Goal: Information Seeking & Learning: Learn about a topic

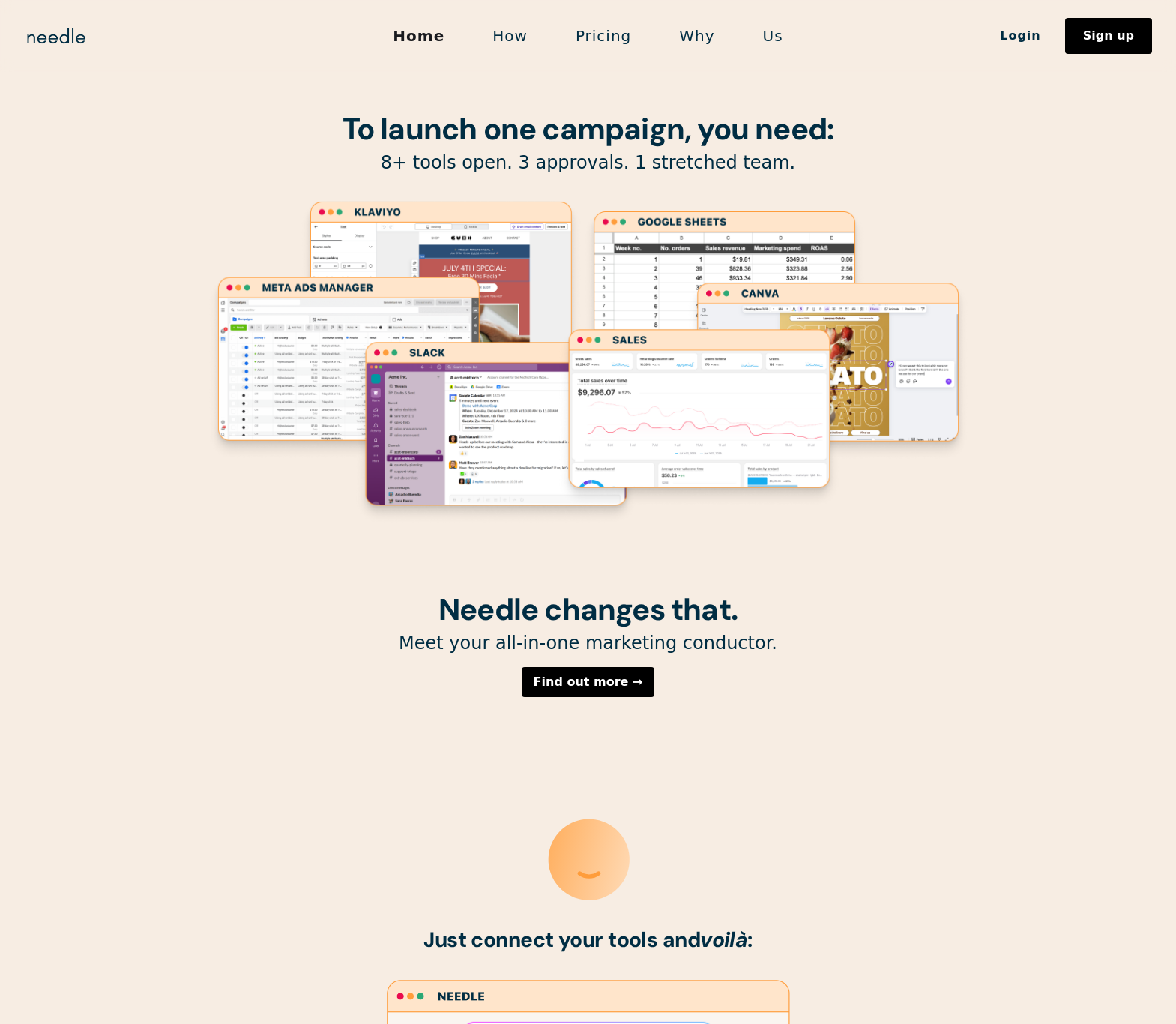
click at [512, 27] on link "How" at bounding box center [510, 35] width 83 height 31
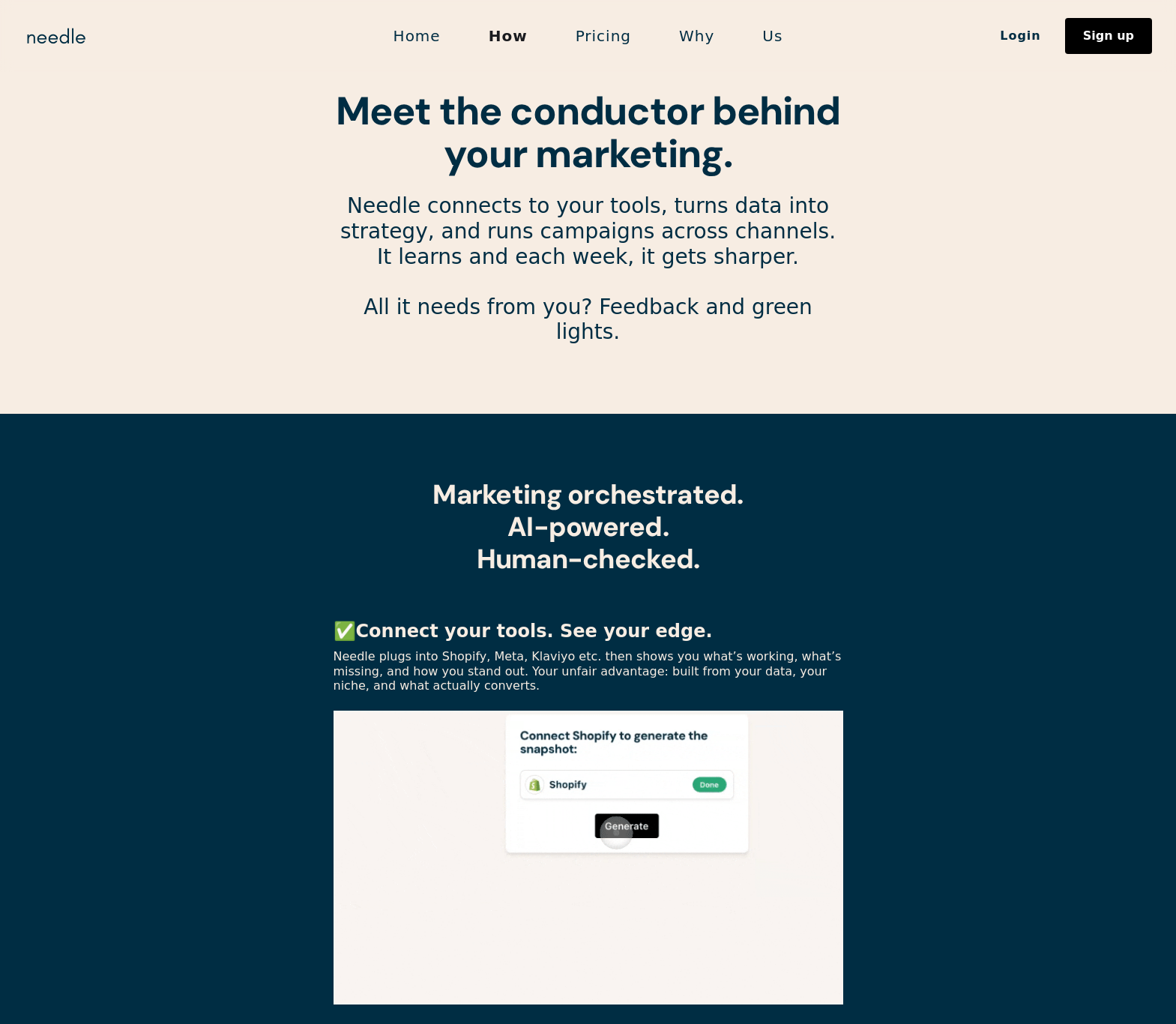
click at [448, 649] on p "Needle plugs into Shopify, Meta, Klaviyo etc. then shows you what’s working, wh…" at bounding box center [588, 671] width 509 height 43
click at [449, 649] on p "Needle plugs into Shopify, Meta, Klaviyo etc. then shows you what’s working, wh…" at bounding box center [588, 671] width 509 height 43
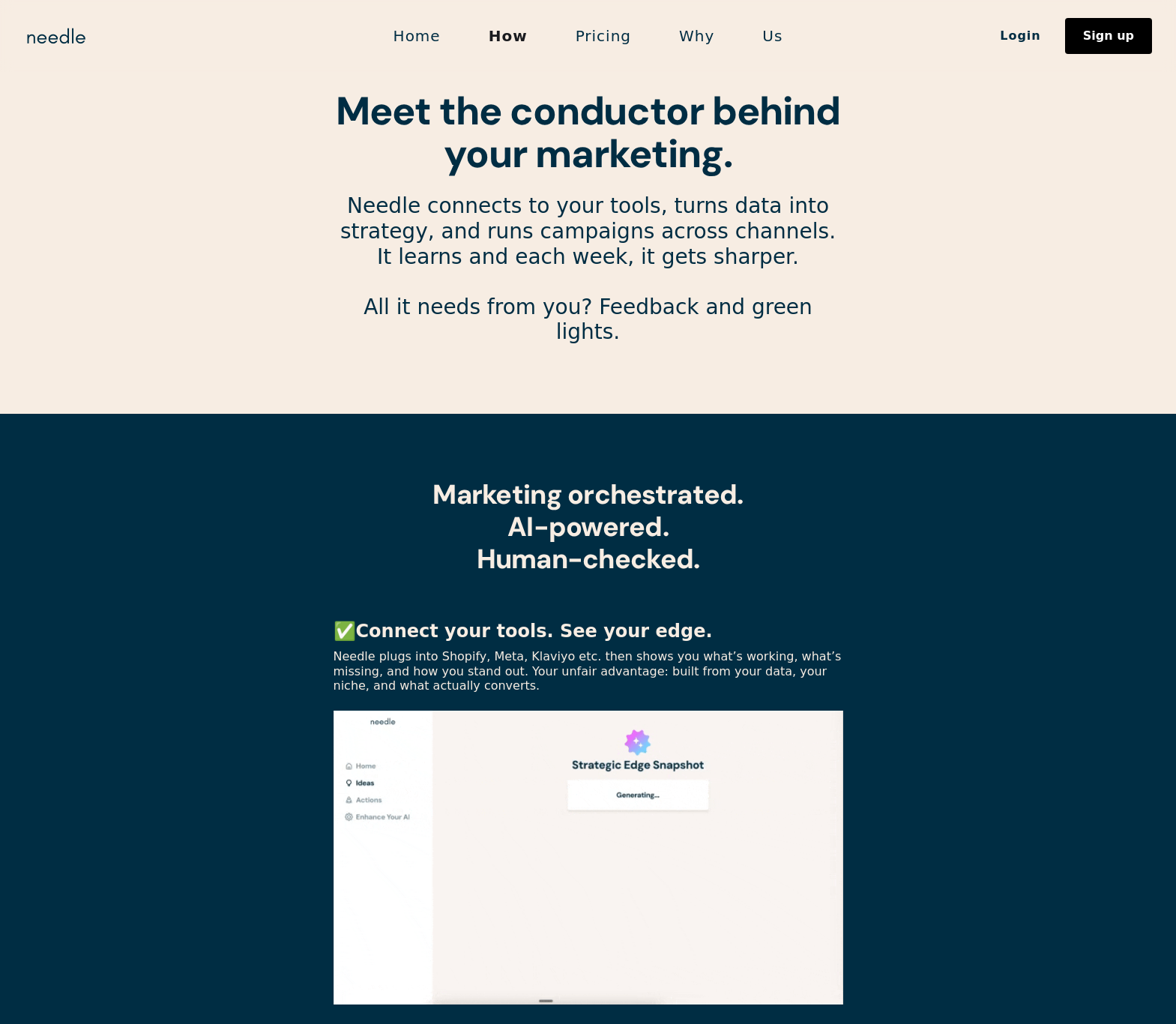
click at [489, 649] on p "Needle plugs into Shopify, Meta, Klaviyo etc. then shows you what’s working, wh…" at bounding box center [588, 671] width 509 height 43
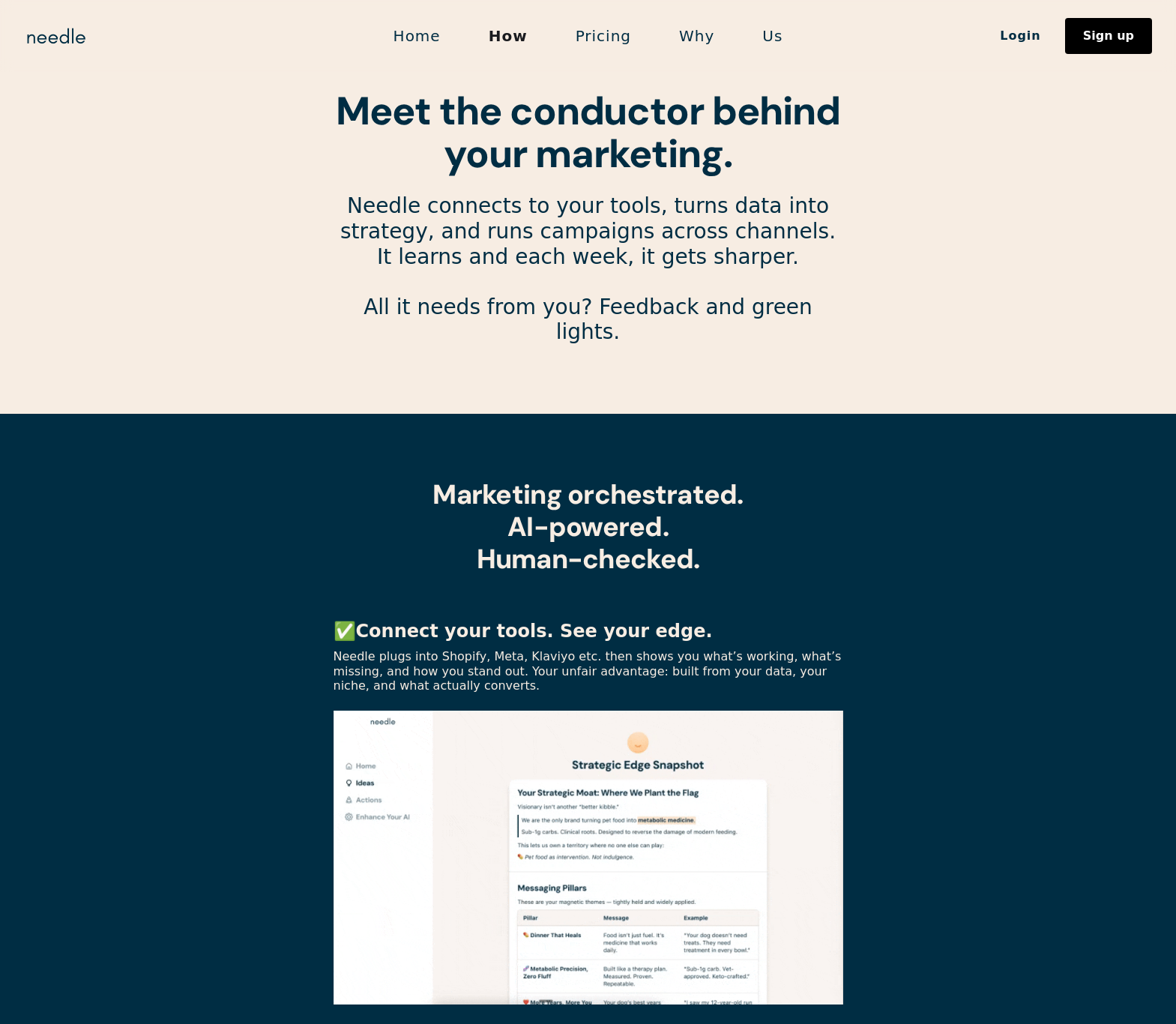
click at [487, 649] on p "Needle plugs into Shopify, Meta, Klaviyo etc. then shows you what’s working, wh…" at bounding box center [588, 671] width 509 height 43
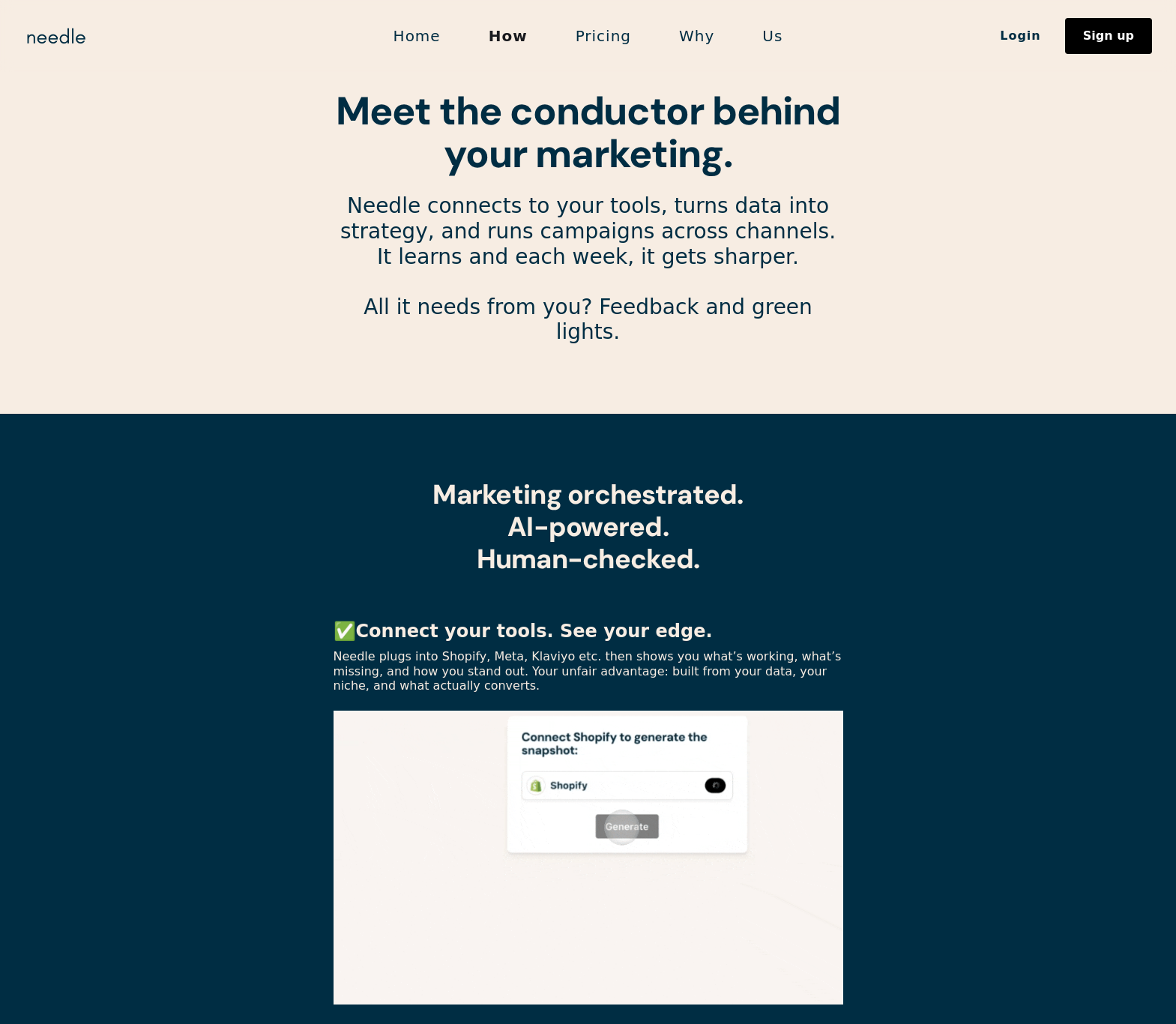
click at [535, 649] on p "Needle plugs into Shopify, Meta, Klaviyo etc. then shows you what’s working, wh…" at bounding box center [588, 671] width 509 height 43
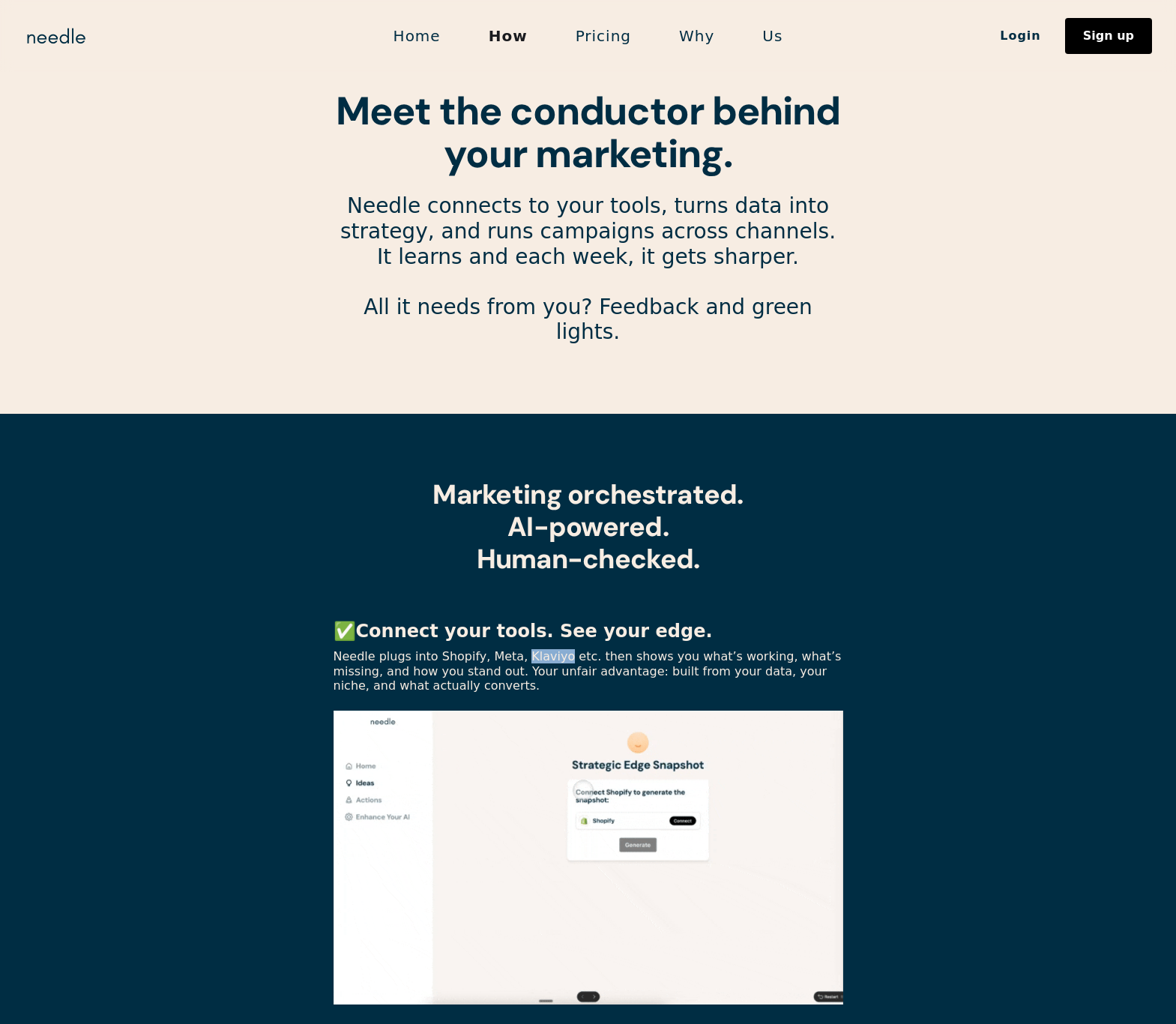
click at [535, 649] on p "Needle plugs into Shopify, Meta, Klaviyo etc. then shows you what’s working, wh…" at bounding box center [588, 671] width 509 height 43
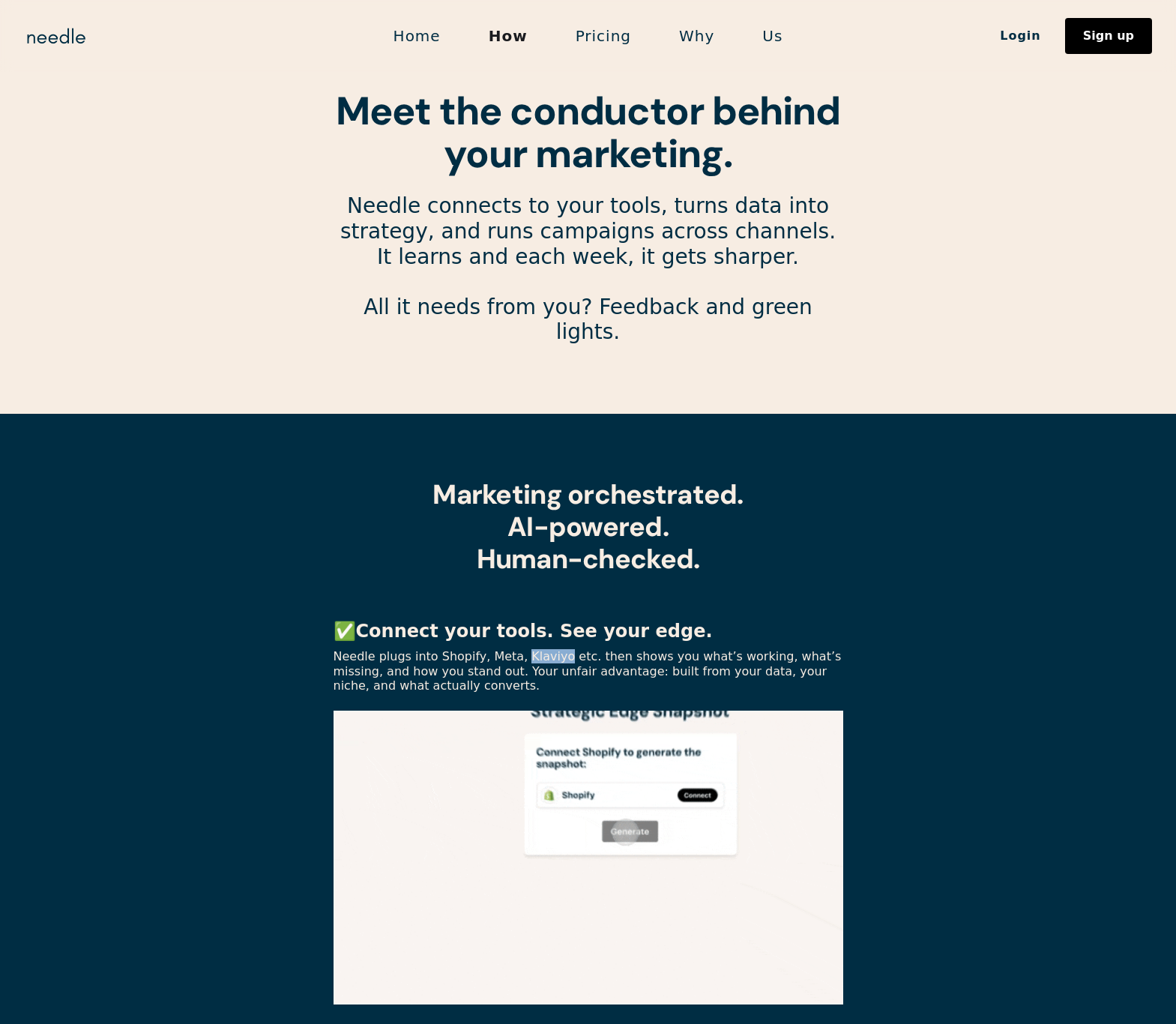
click at [540, 649] on p "Needle plugs into Shopify, Meta, Klaviyo etc. then shows you what’s working, wh…" at bounding box center [588, 671] width 509 height 43
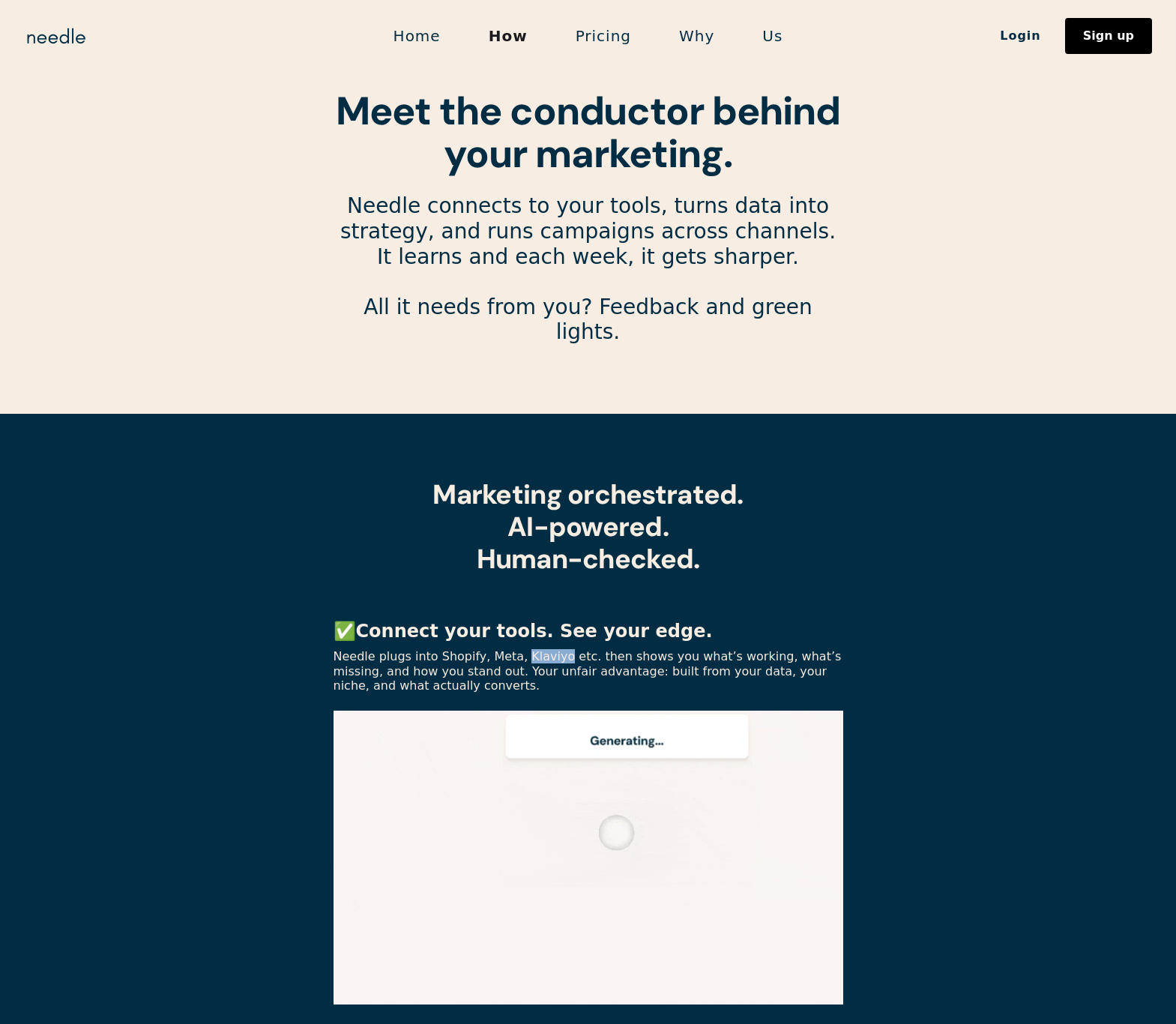
click at [540, 649] on p "Needle plugs into Shopify, Meta, Klaviyo etc. then shows you what’s working, wh…" at bounding box center [588, 671] width 509 height 43
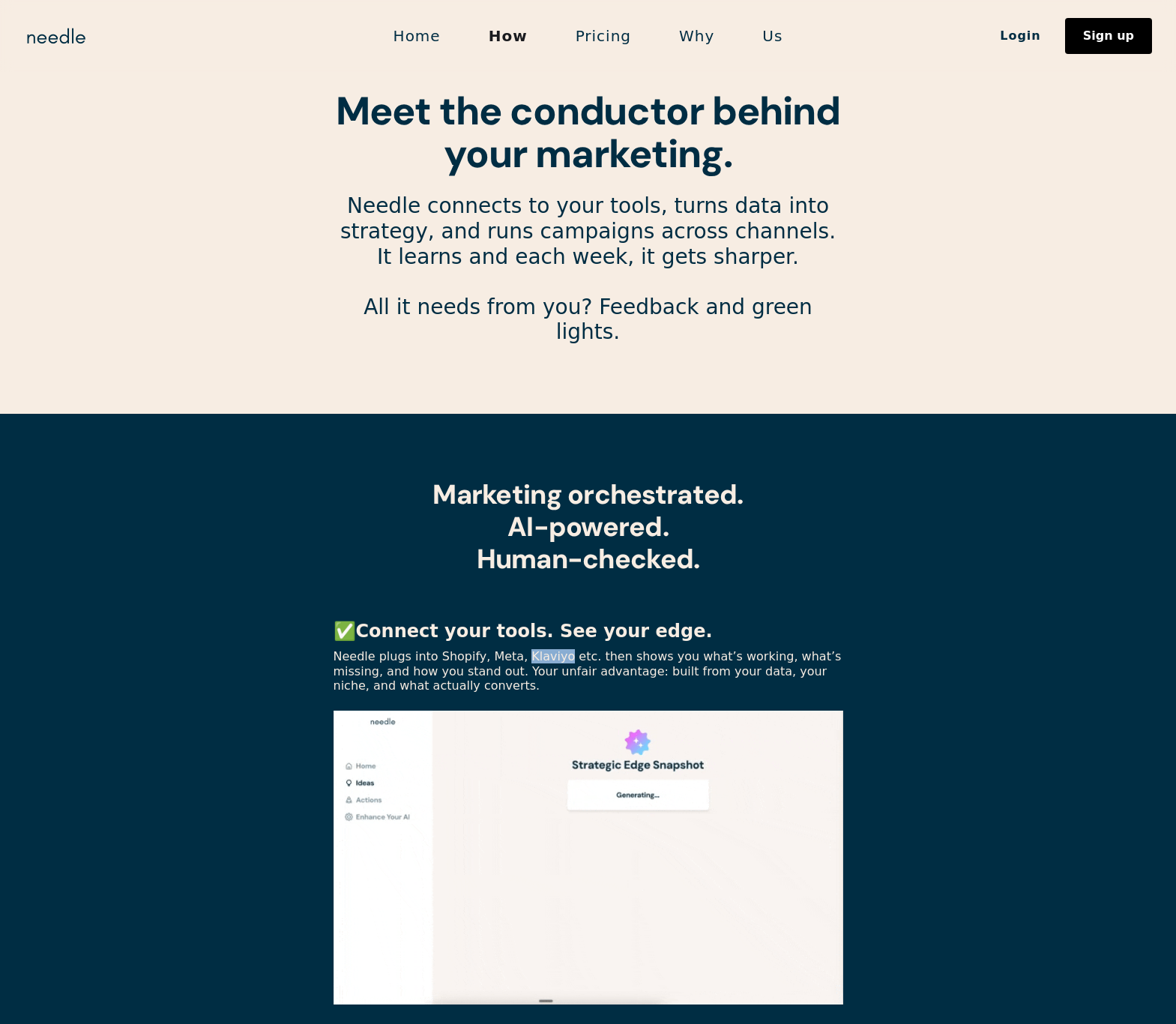
click at [538, 649] on p "Needle plugs into Shopify, Meta, Klaviyo etc. then shows you what’s working, wh…" at bounding box center [588, 671] width 509 height 43
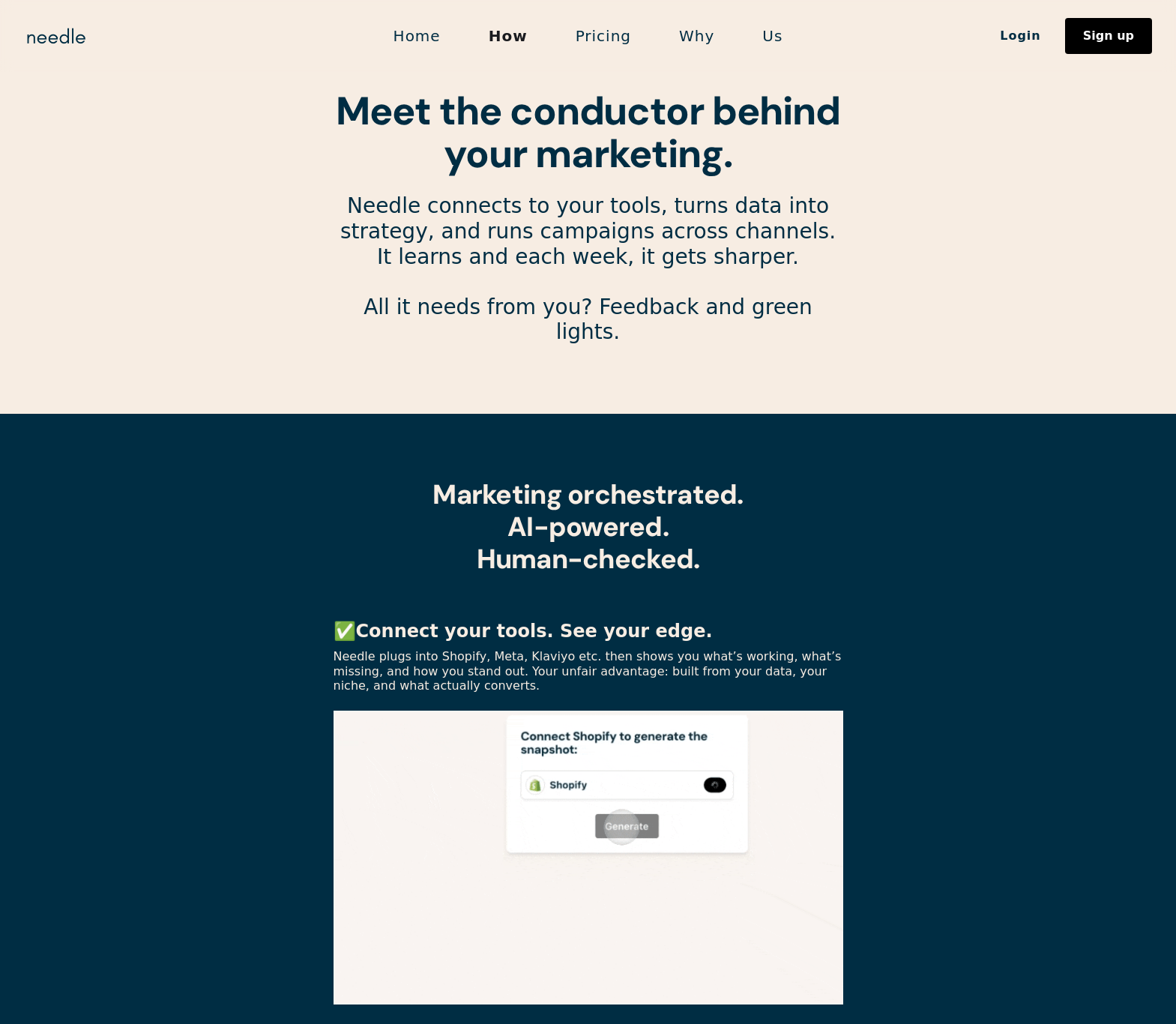
click at [535, 649] on p "Needle plugs into Shopify, Meta, Klaviyo etc. then shows you what’s working, wh…" at bounding box center [588, 671] width 509 height 43
click at [615, 649] on p "Needle plugs into Shopify, Meta, Klaviyo etc. then shows you what’s working, wh…" at bounding box center [588, 671] width 509 height 43
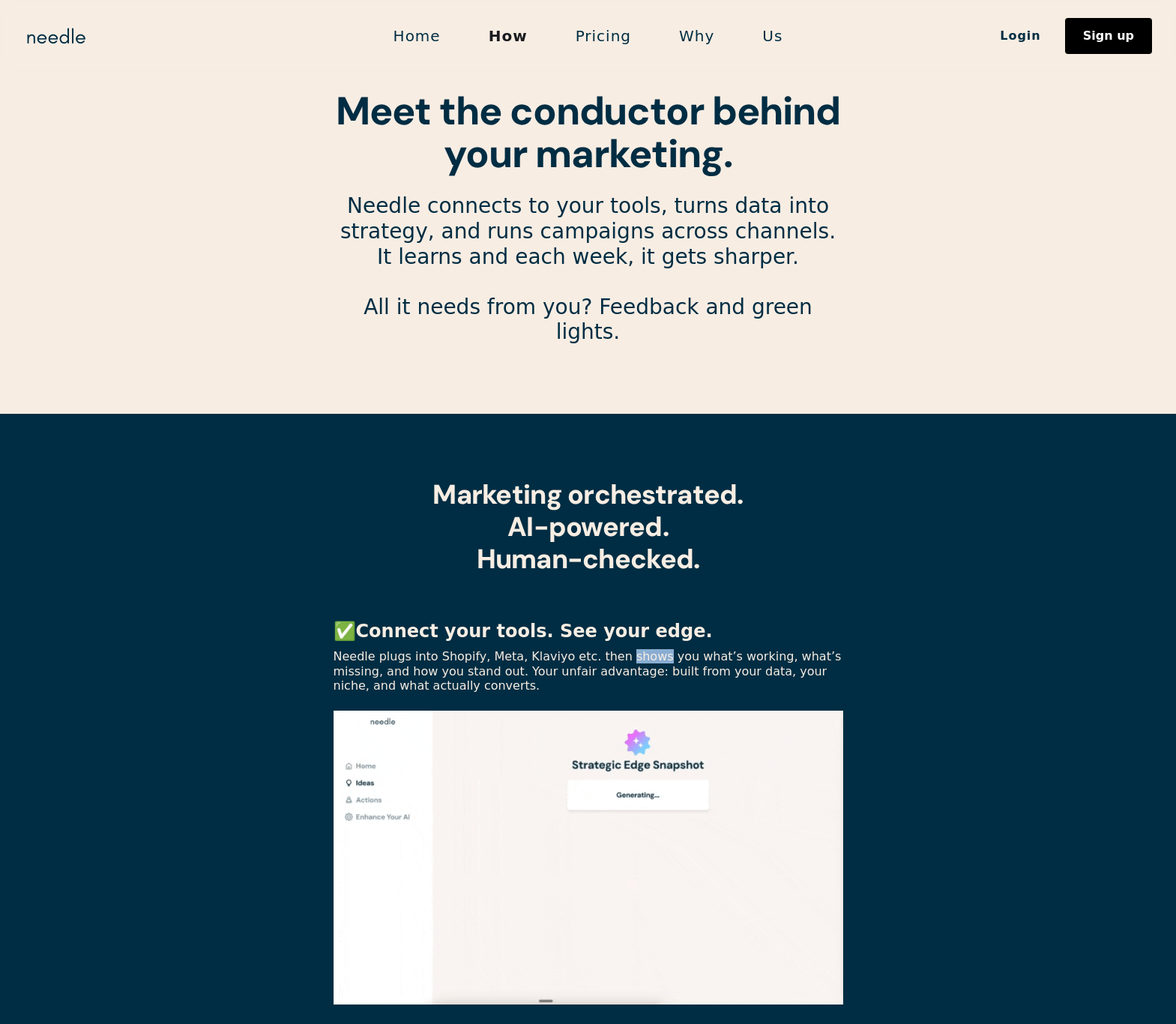
click at [615, 649] on p "Needle plugs into Shopify, Meta, Klaviyo etc. then shows you what’s working, wh…" at bounding box center [588, 671] width 509 height 43
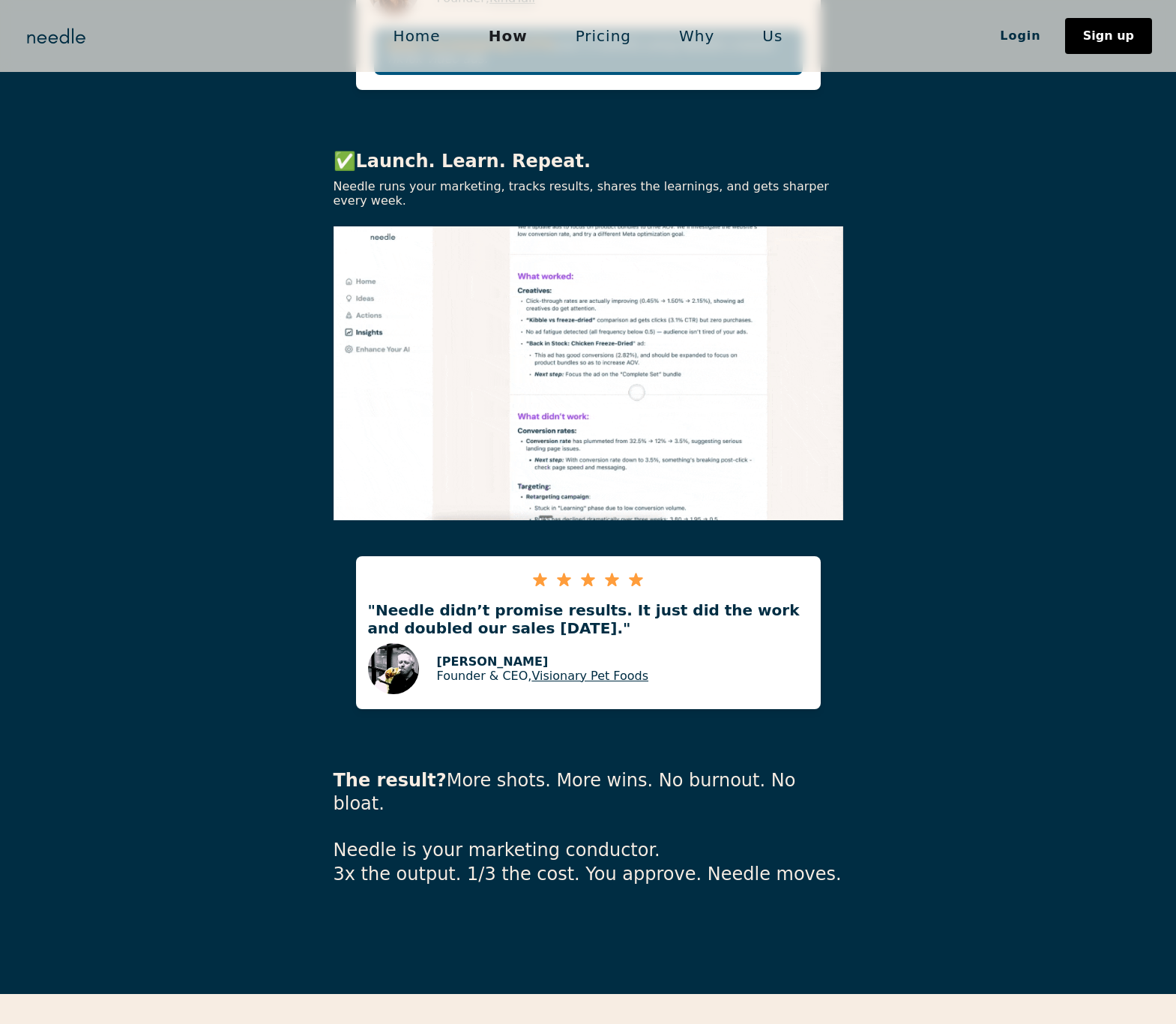
scroll to position [3627, 0]
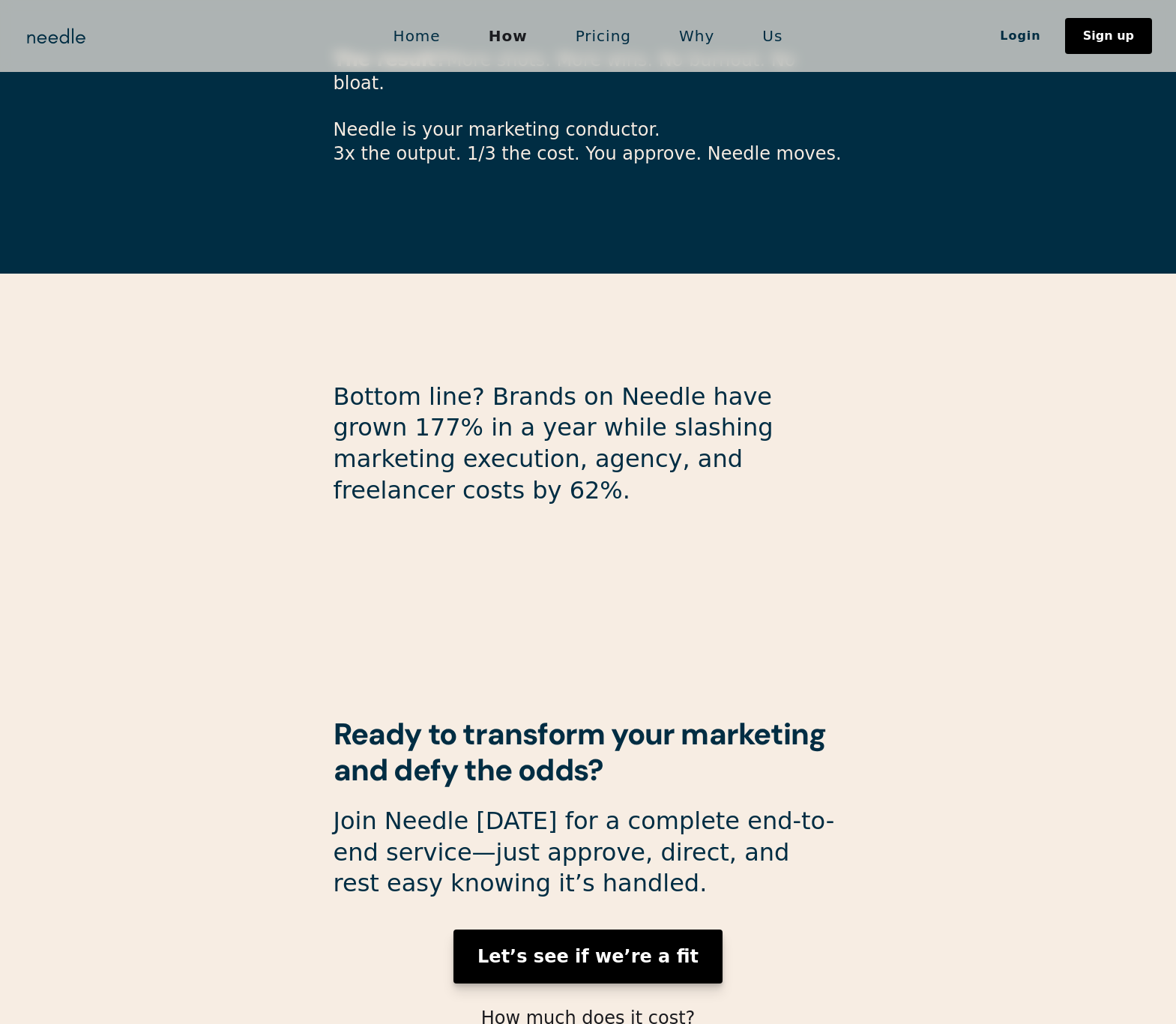
click at [633, 946] on strong "Let’s see if we’re a fit" at bounding box center [588, 956] width 221 height 21
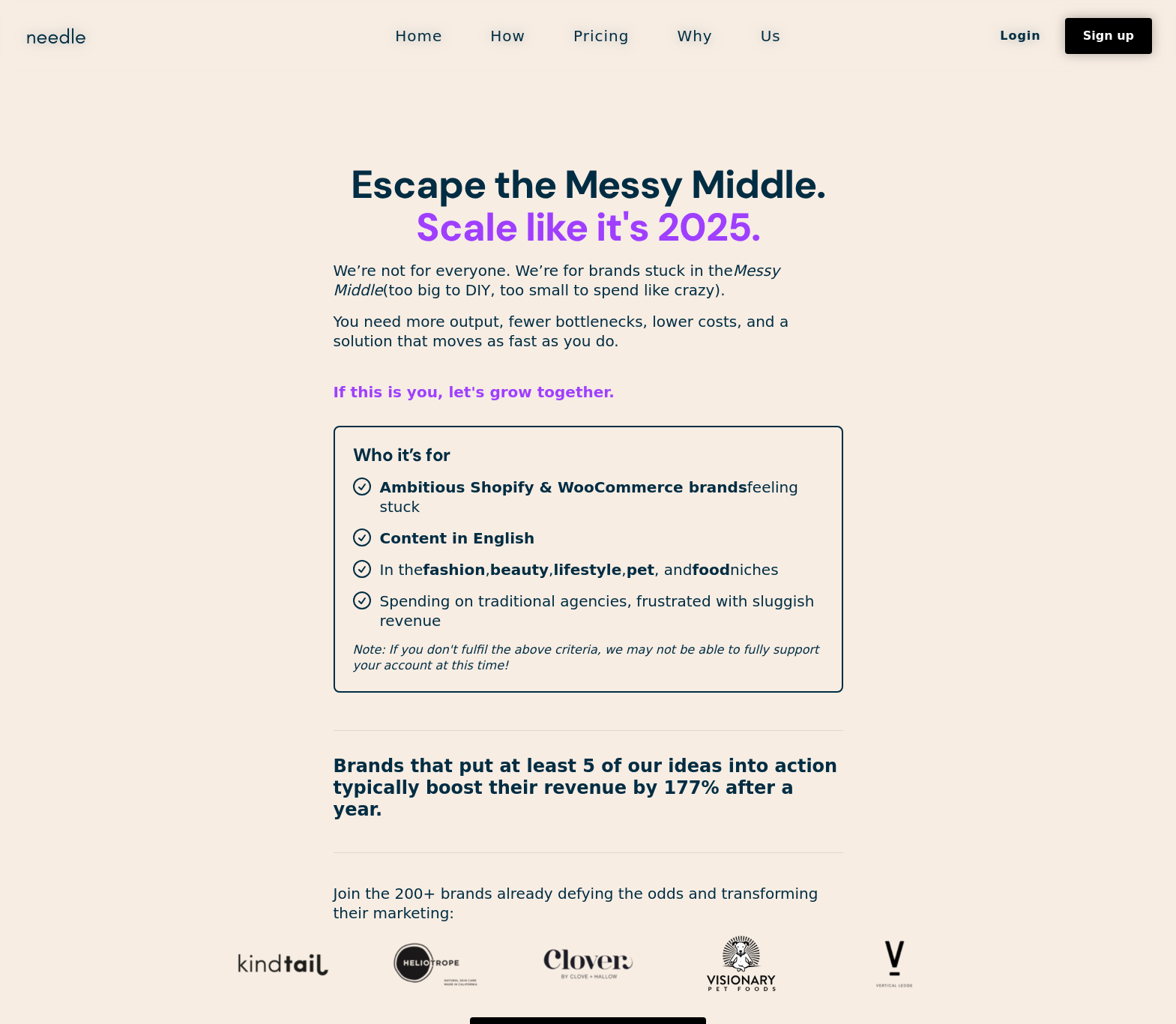
click at [436, 529] on strong "Content in English" at bounding box center [457, 538] width 155 height 18
click at [443, 529] on strong "Content in English" at bounding box center [457, 538] width 155 height 18
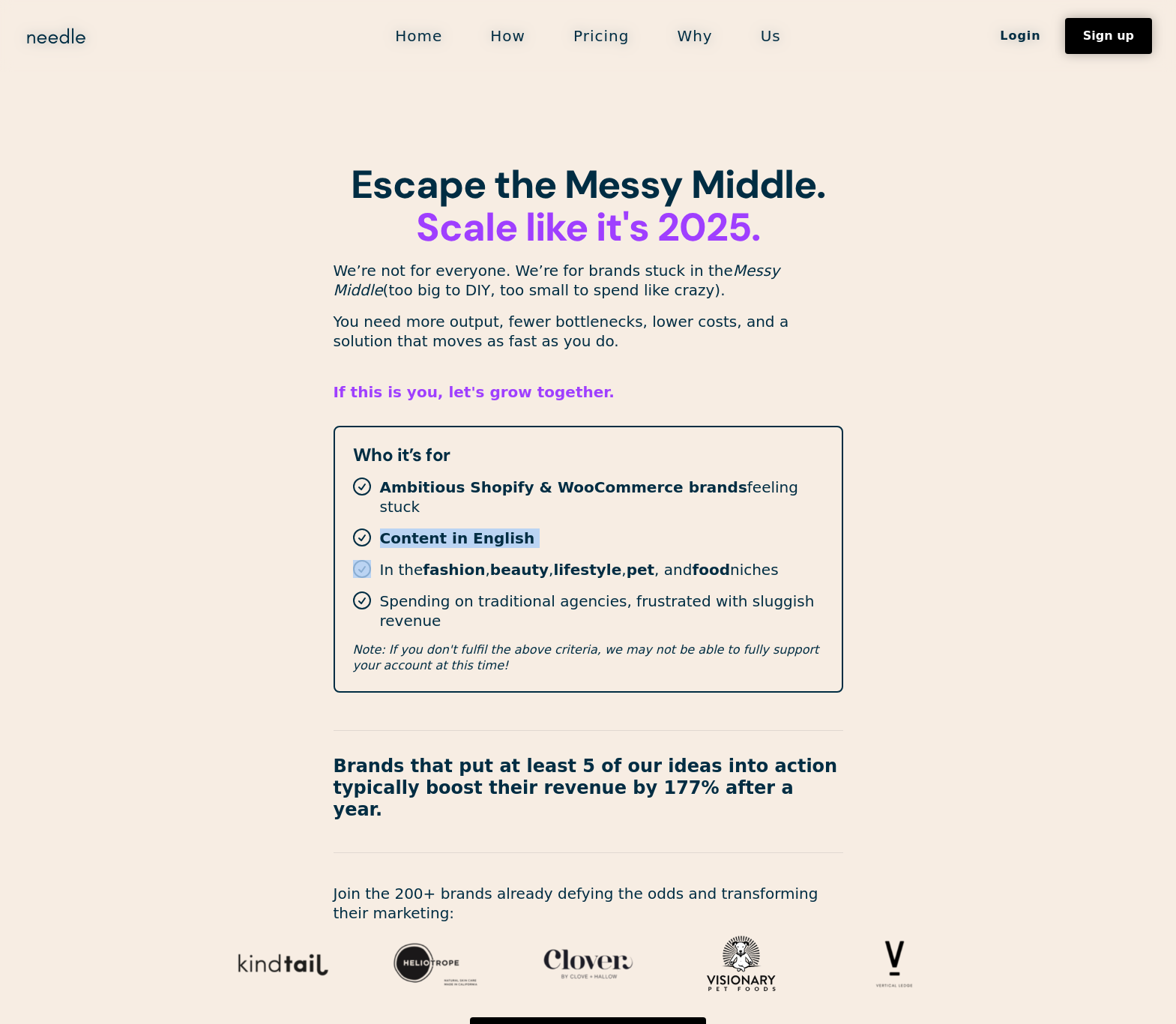
click at [443, 529] on strong "Content in English" at bounding box center [457, 538] width 155 height 18
click at [301, 565] on section "Escape the Messy Middle. ‍ Scale like it's 2025. We’re not for everyone. We’re …" at bounding box center [588, 603] width 1176 height 1205
click at [520, 560] on strong "beauty" at bounding box center [520, 569] width 59 height 18
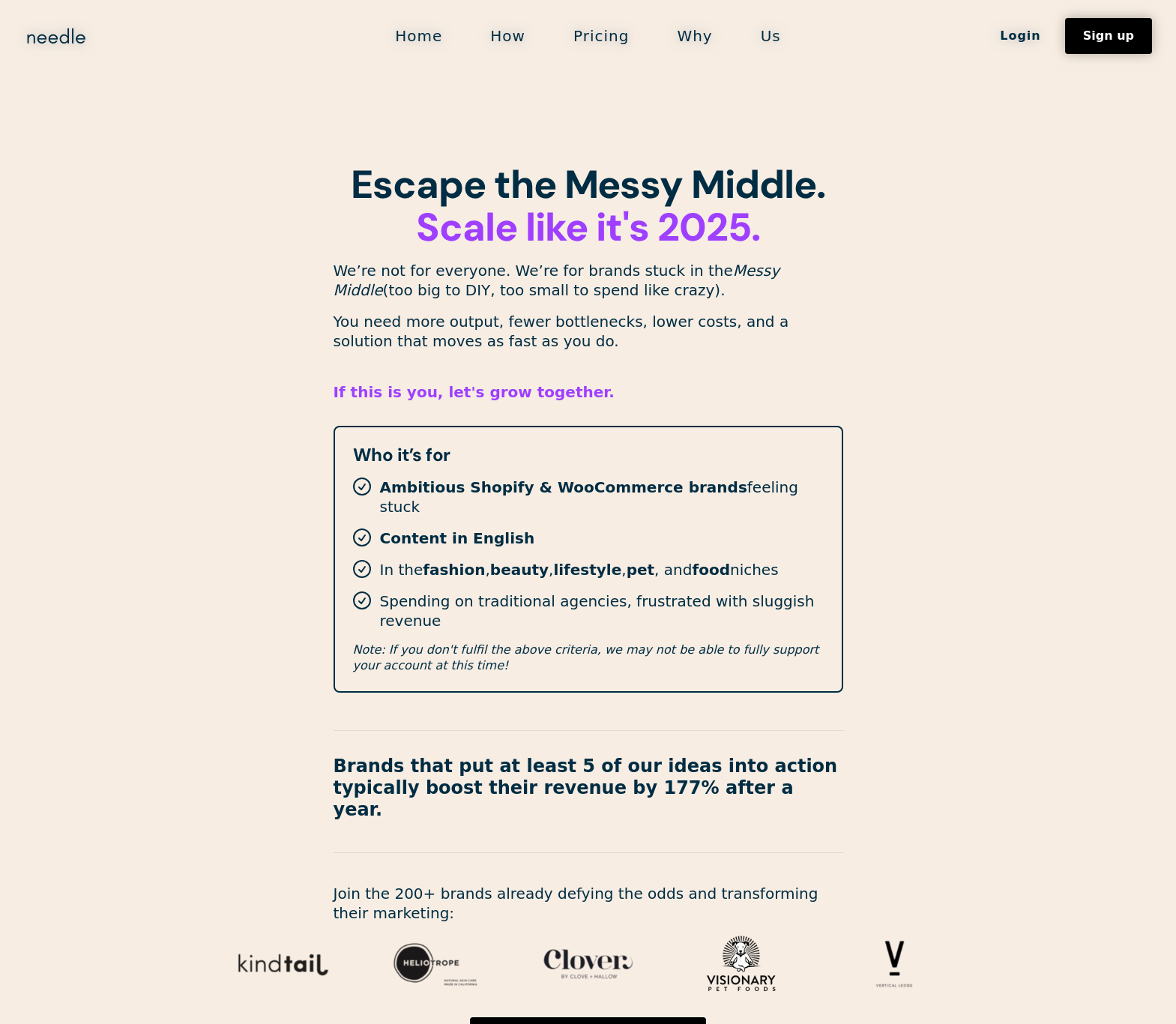
click at [509, 489] on strong "Ambitious Shopify & WooCommerce brands" at bounding box center [563, 486] width 367 height 18
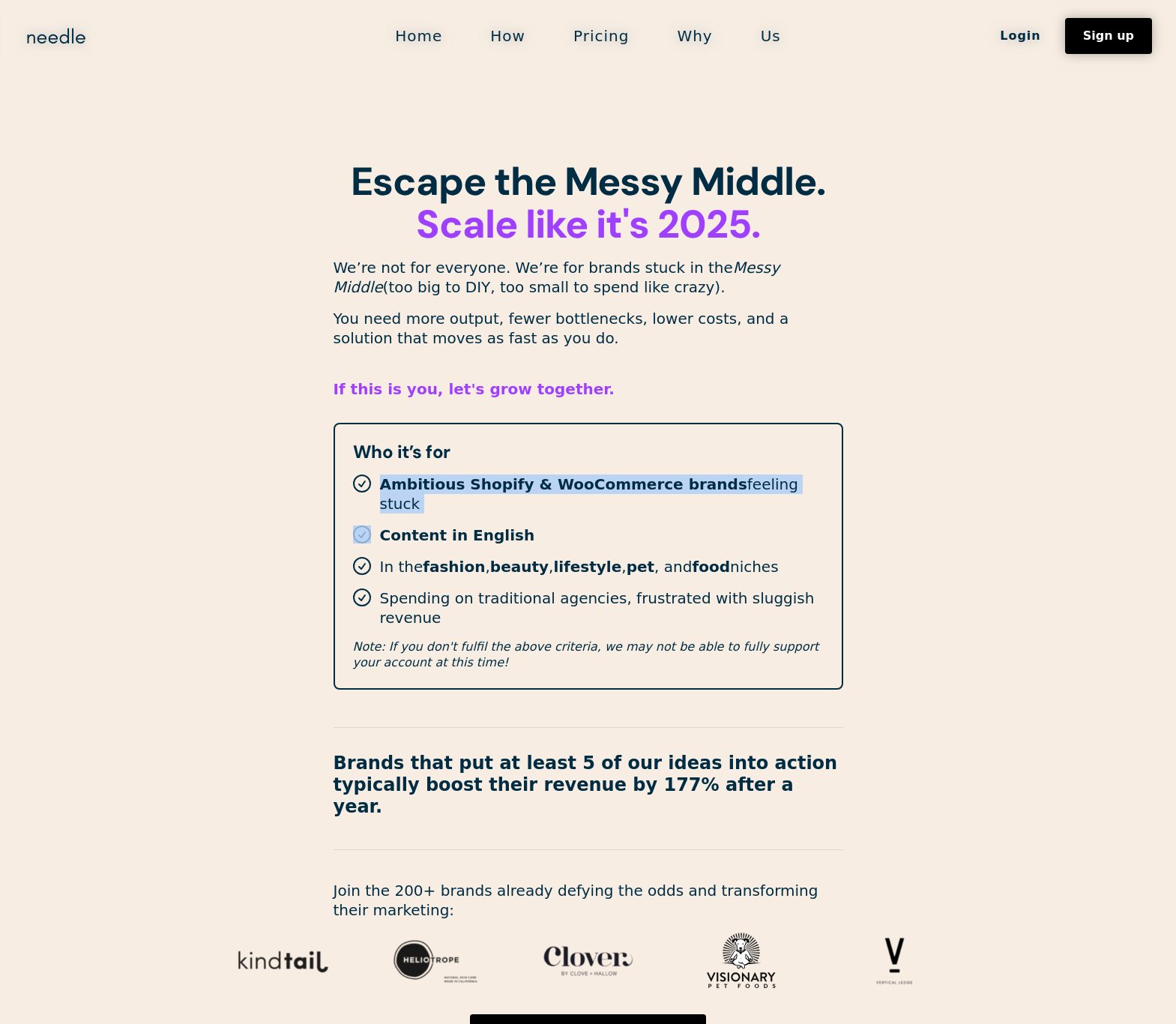
scroll to position [25, 0]
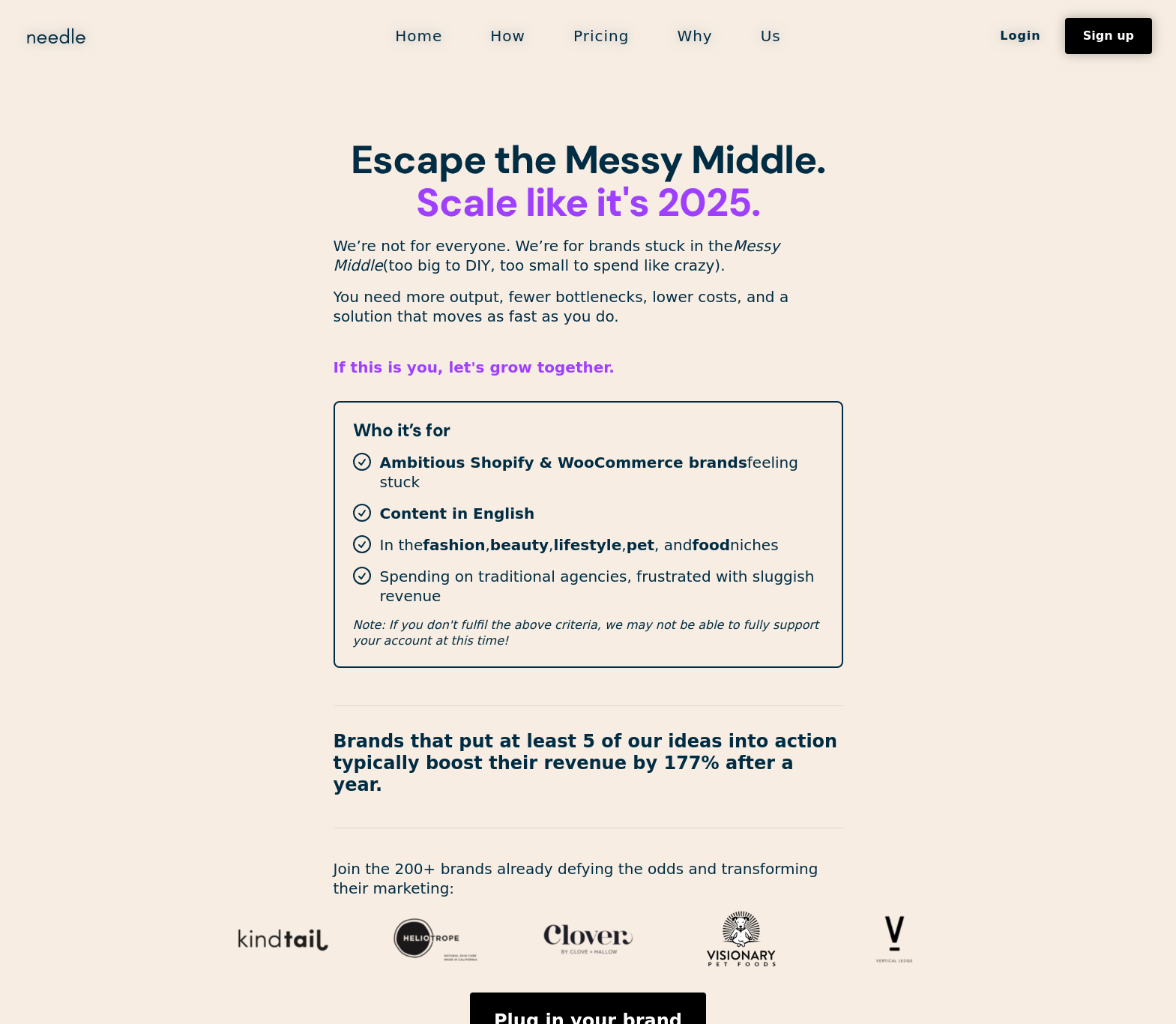
click at [514, 568] on div "Who it’s for Ambitious Shopify & WooCommerce brands feeling stuck Content in En…" at bounding box center [588, 534] width 509 height 266
click at [516, 567] on p "Spending on traditional agencies, frustrated with sluggish revenue" at bounding box center [602, 586] width 444 height 39
click at [535, 567] on p "Spending on traditional agencies, frustrated with sluggish revenue" at bounding box center [602, 586] width 444 height 39
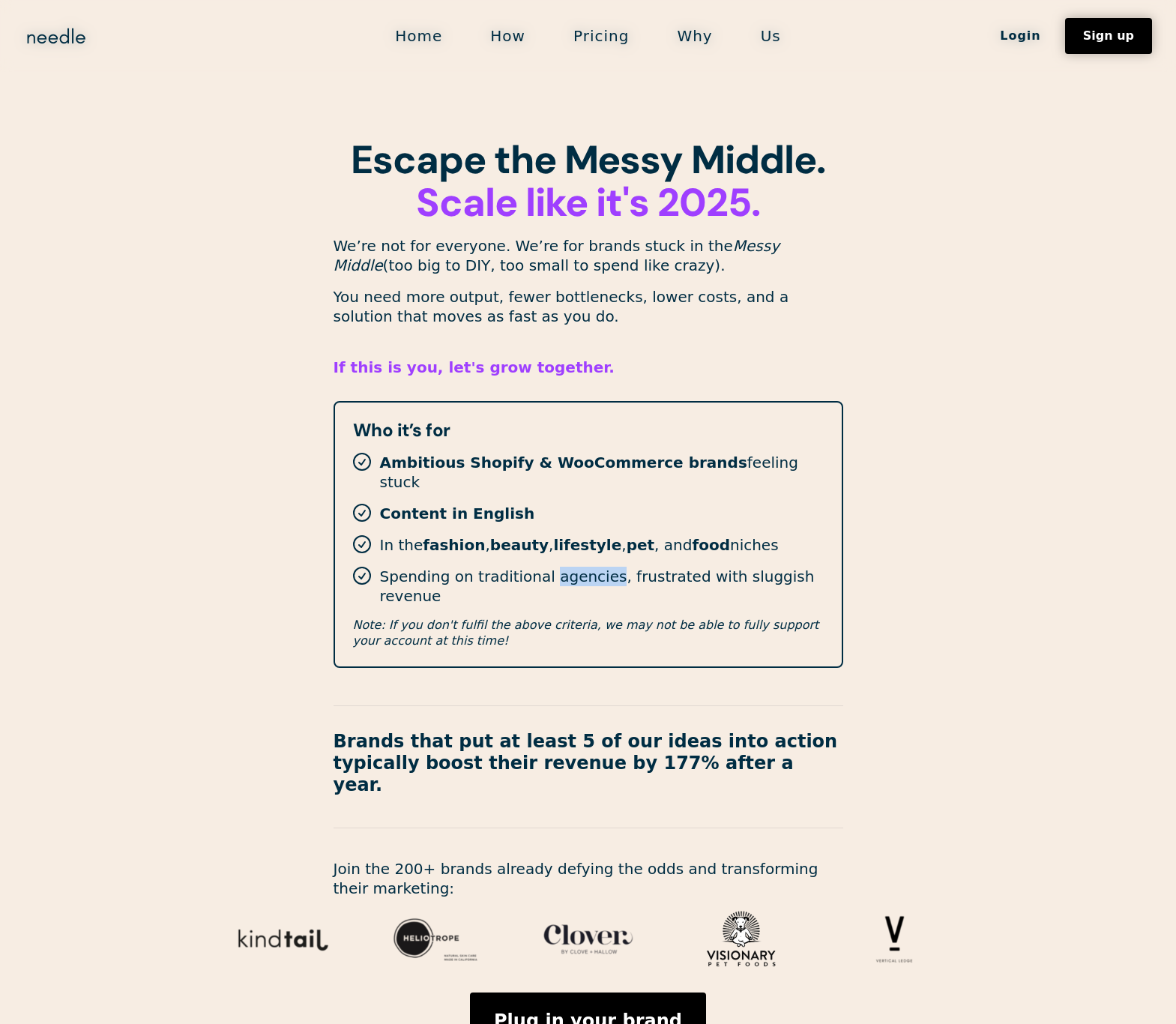
click at [535, 567] on p "Spending on traditional agencies, frustrated with sluggish revenue" at bounding box center [602, 586] width 444 height 39
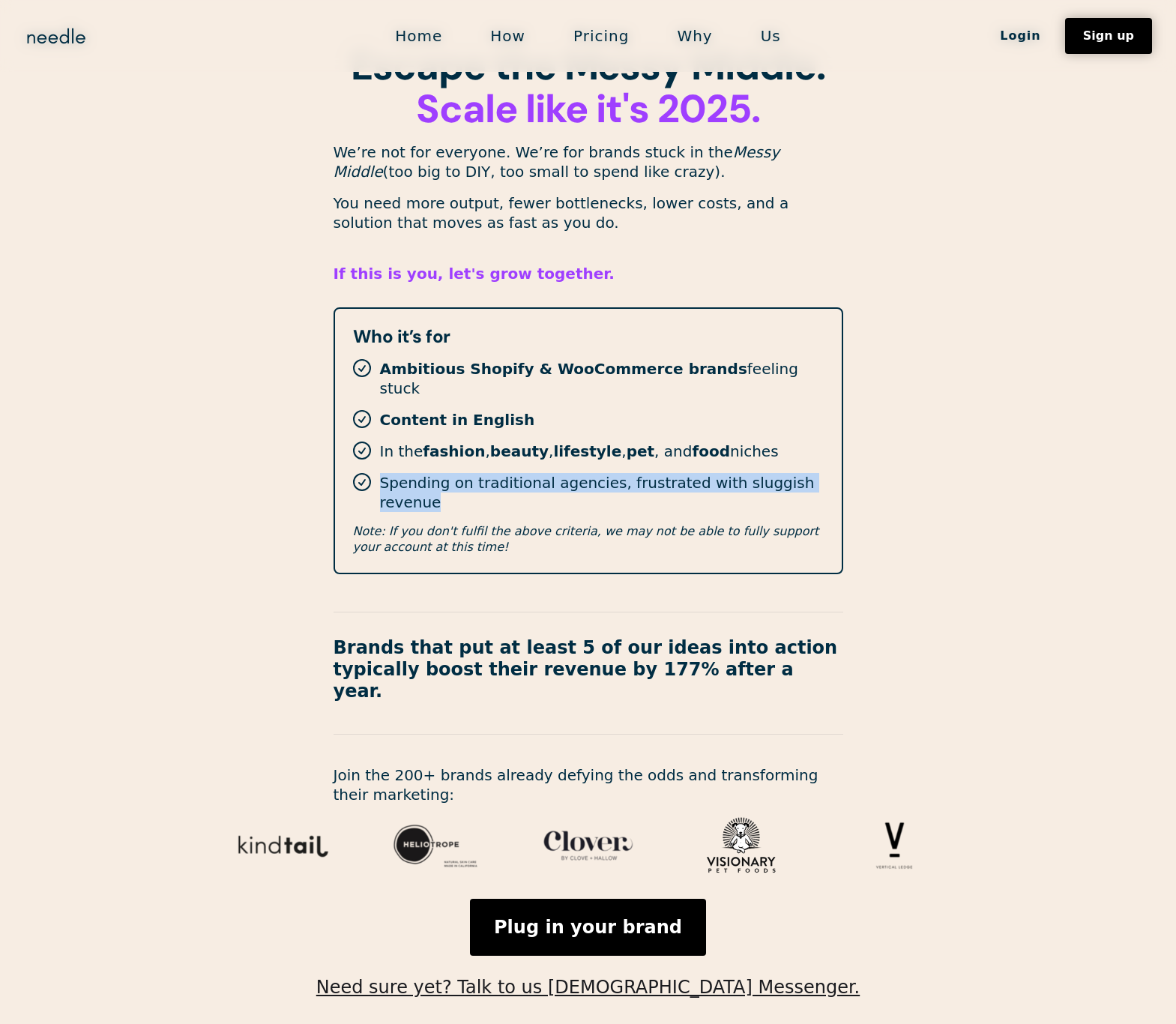
scroll to position [0, 0]
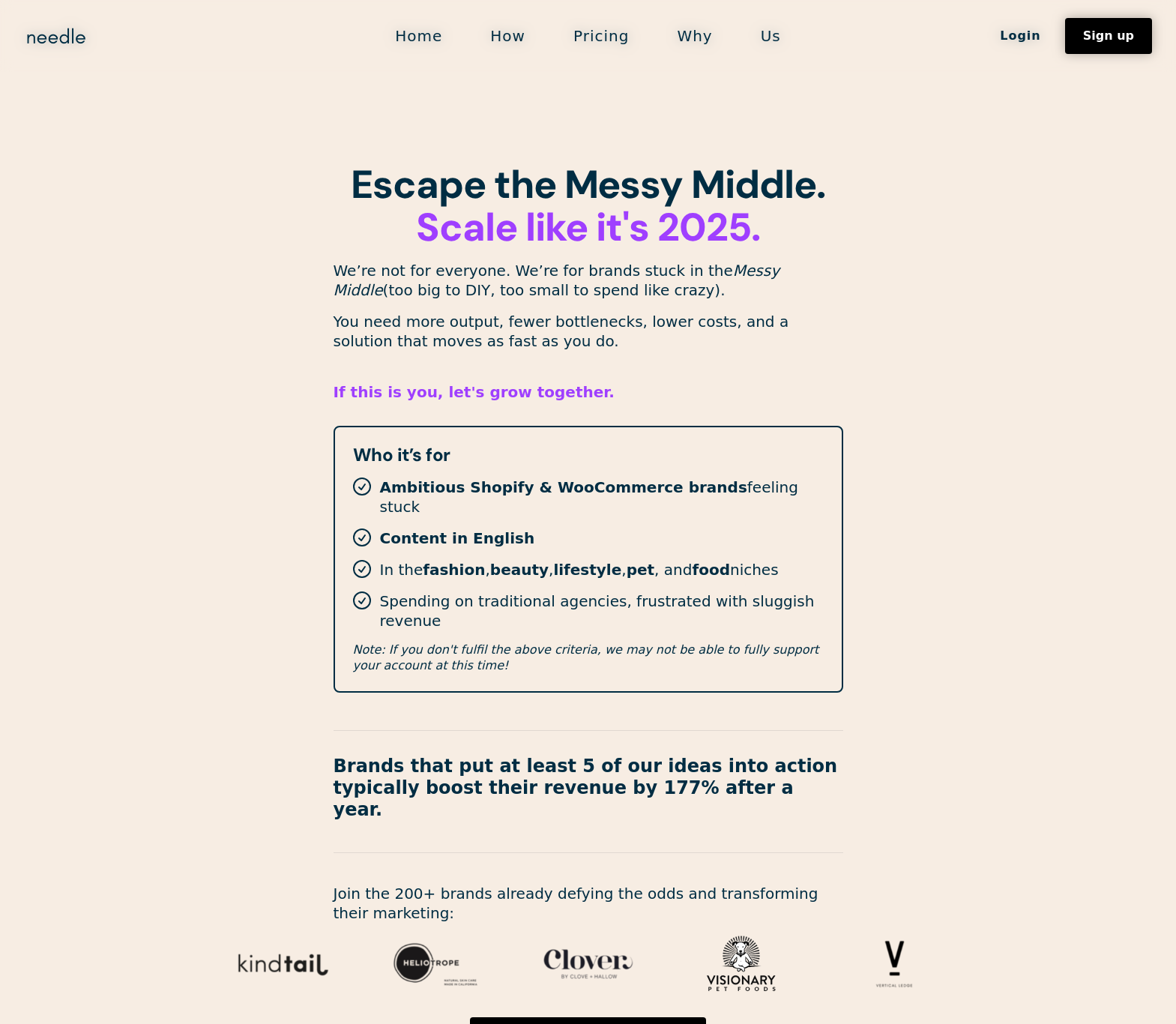
drag, startPoint x: 457, startPoint y: 503, endPoint x: 430, endPoint y: 488, distance: 30.9
click at [458, 503] on div "Who it’s for Ambitious Shopify & WooCommerce brands feeling stuck Content in En…" at bounding box center [588, 559] width 509 height 266
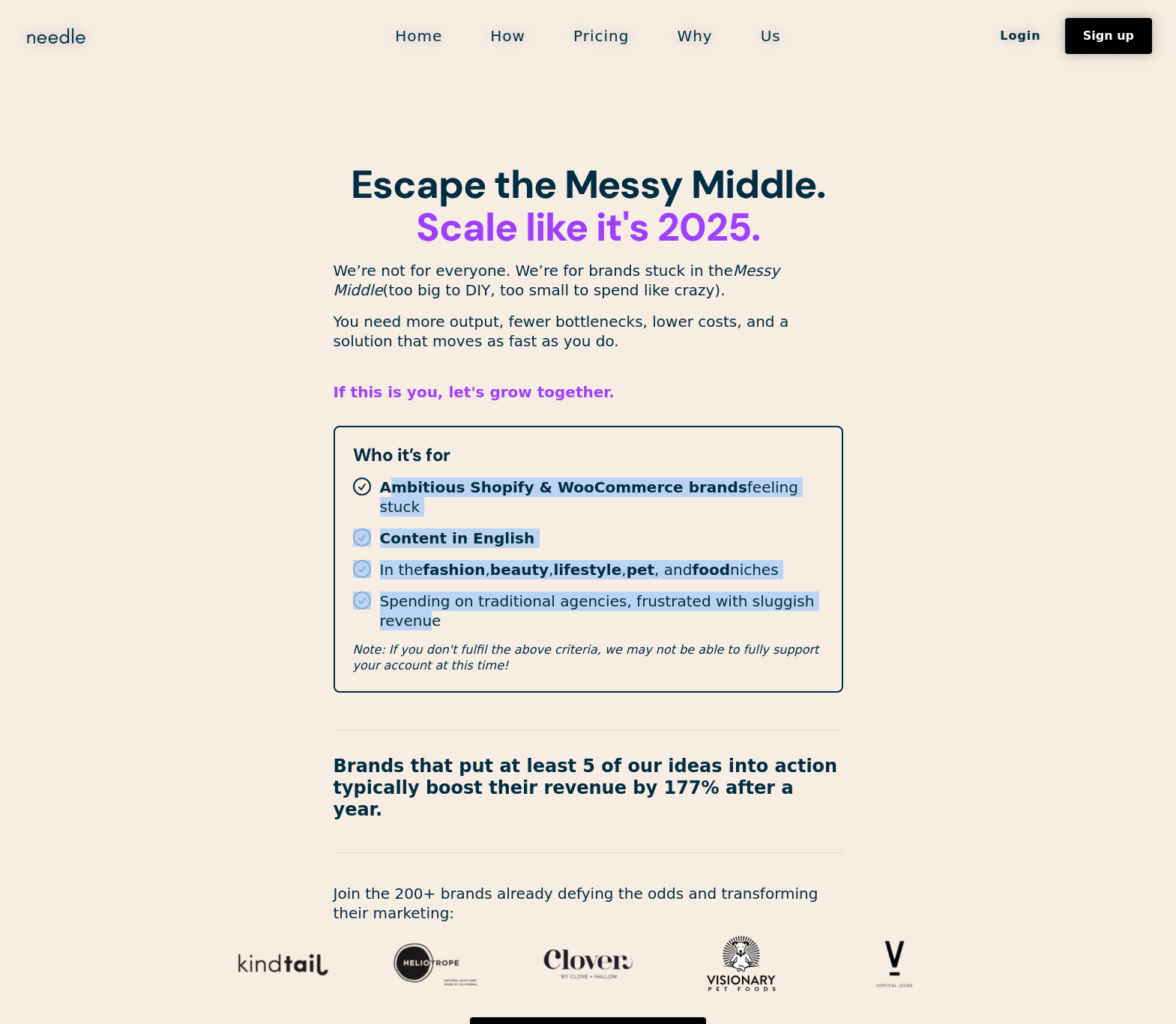
drag, startPoint x: 386, startPoint y: 479, endPoint x: 803, endPoint y: 589, distance: 431.3
click at [803, 589] on div "Who it’s for Ambitious Shopify & WooCommerce brands feeling stuck Content in En…" at bounding box center [588, 559] width 509 height 266
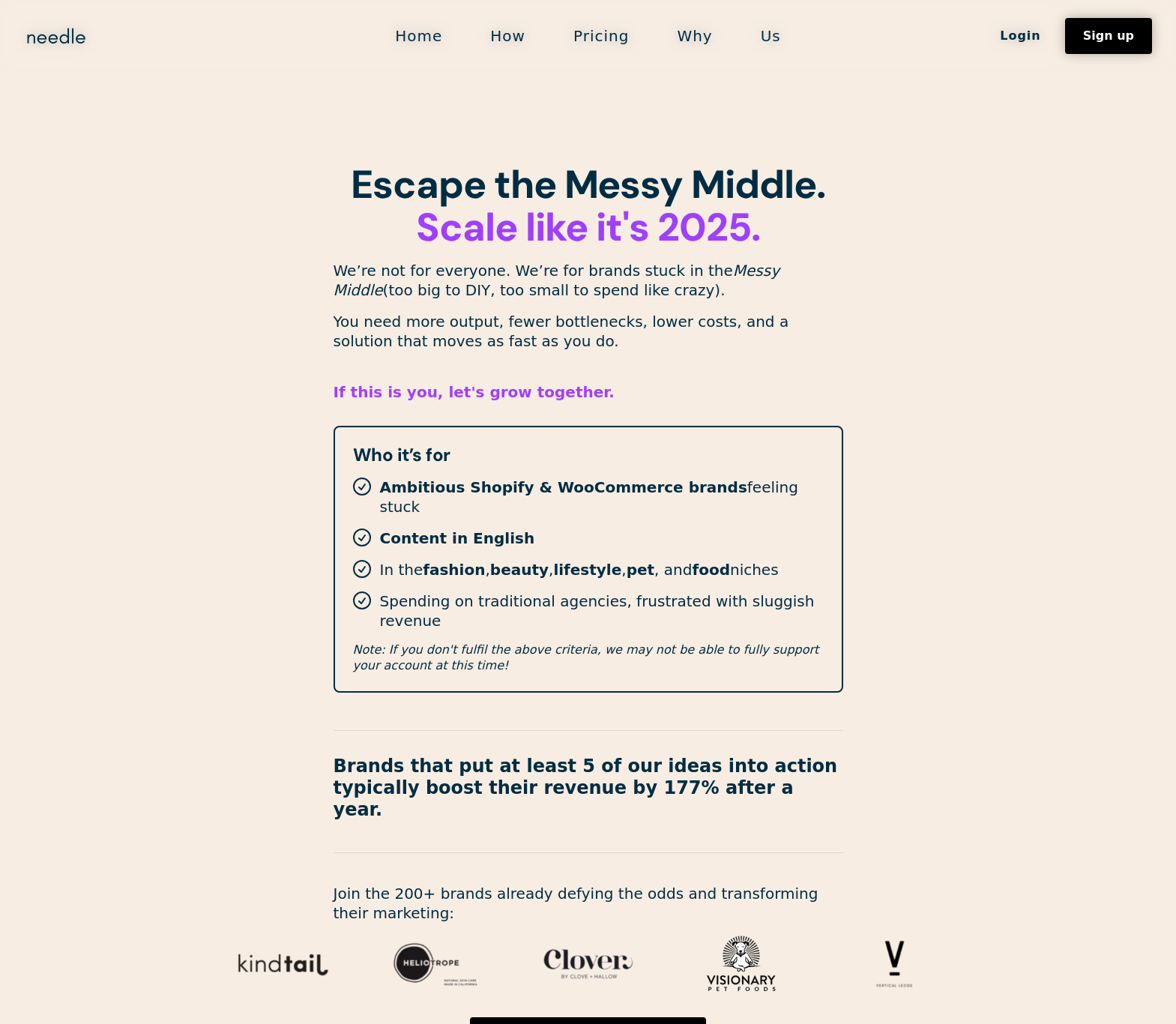
click at [553, 560] on strong "lifestyle" at bounding box center [587, 569] width 68 height 18
click at [506, 38] on link "How" at bounding box center [507, 35] width 83 height 31
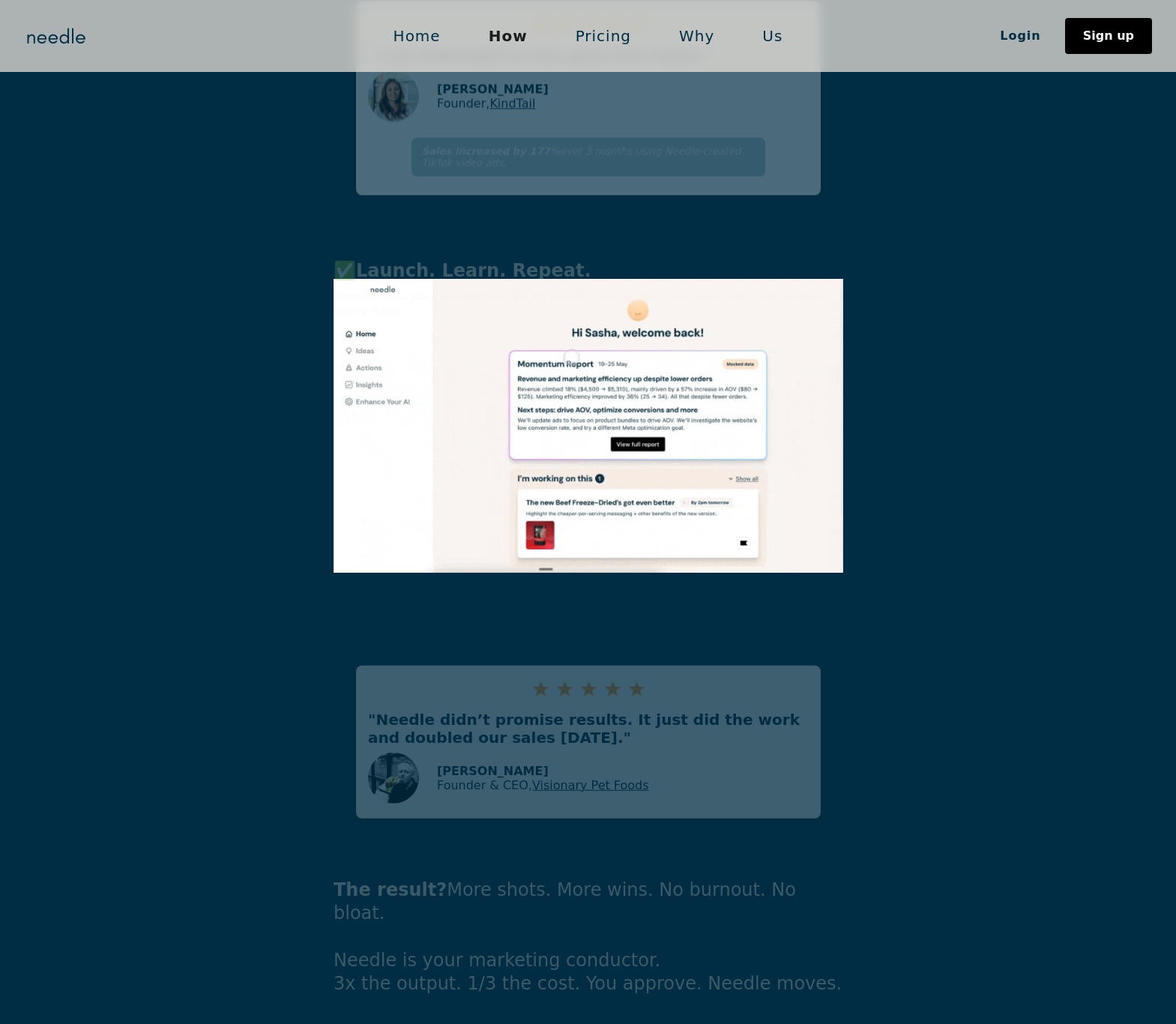
scroll to position [3627, 0]
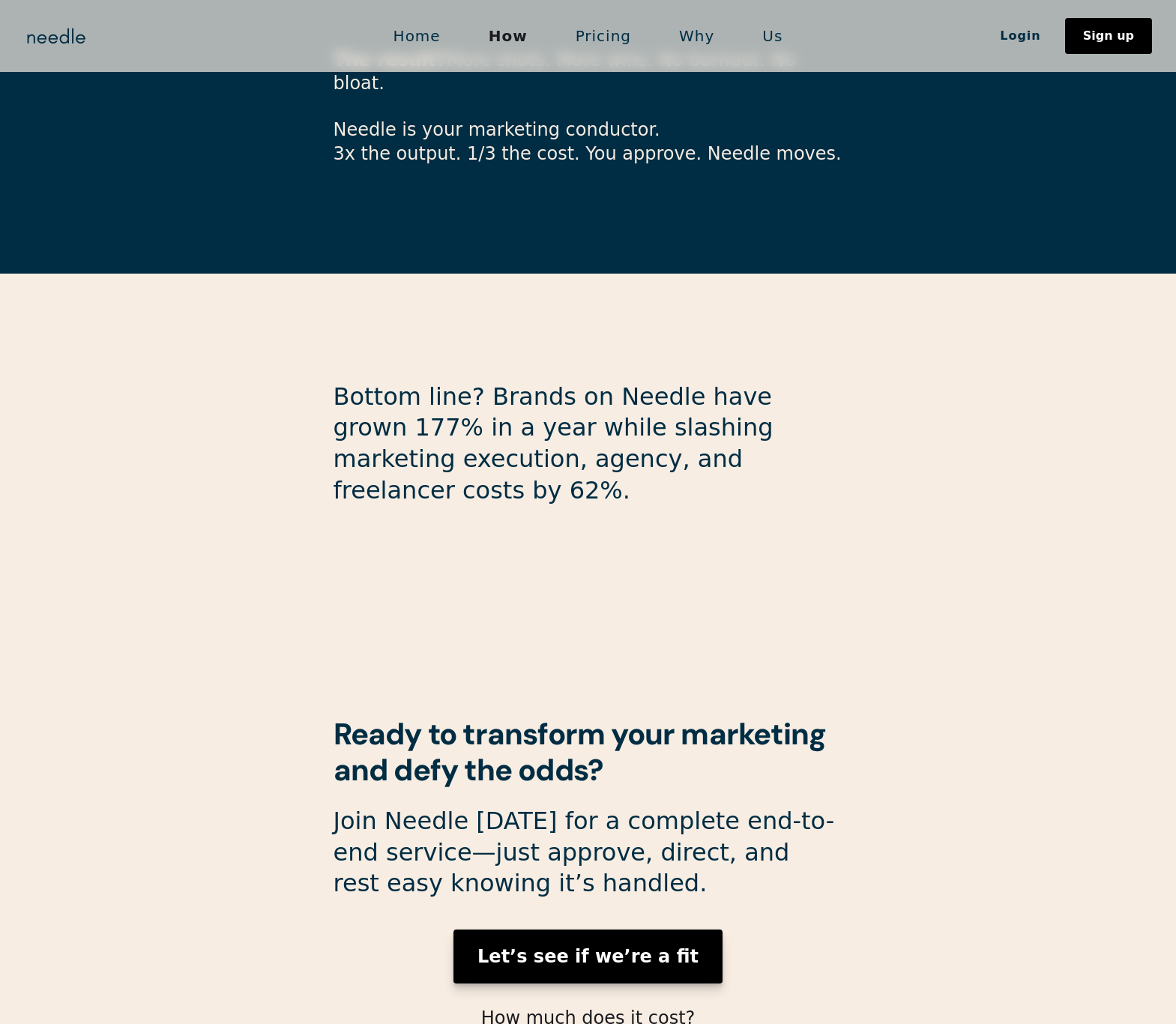
click at [592, 946] on strong "Let’s see if we’re a fit" at bounding box center [588, 956] width 221 height 21
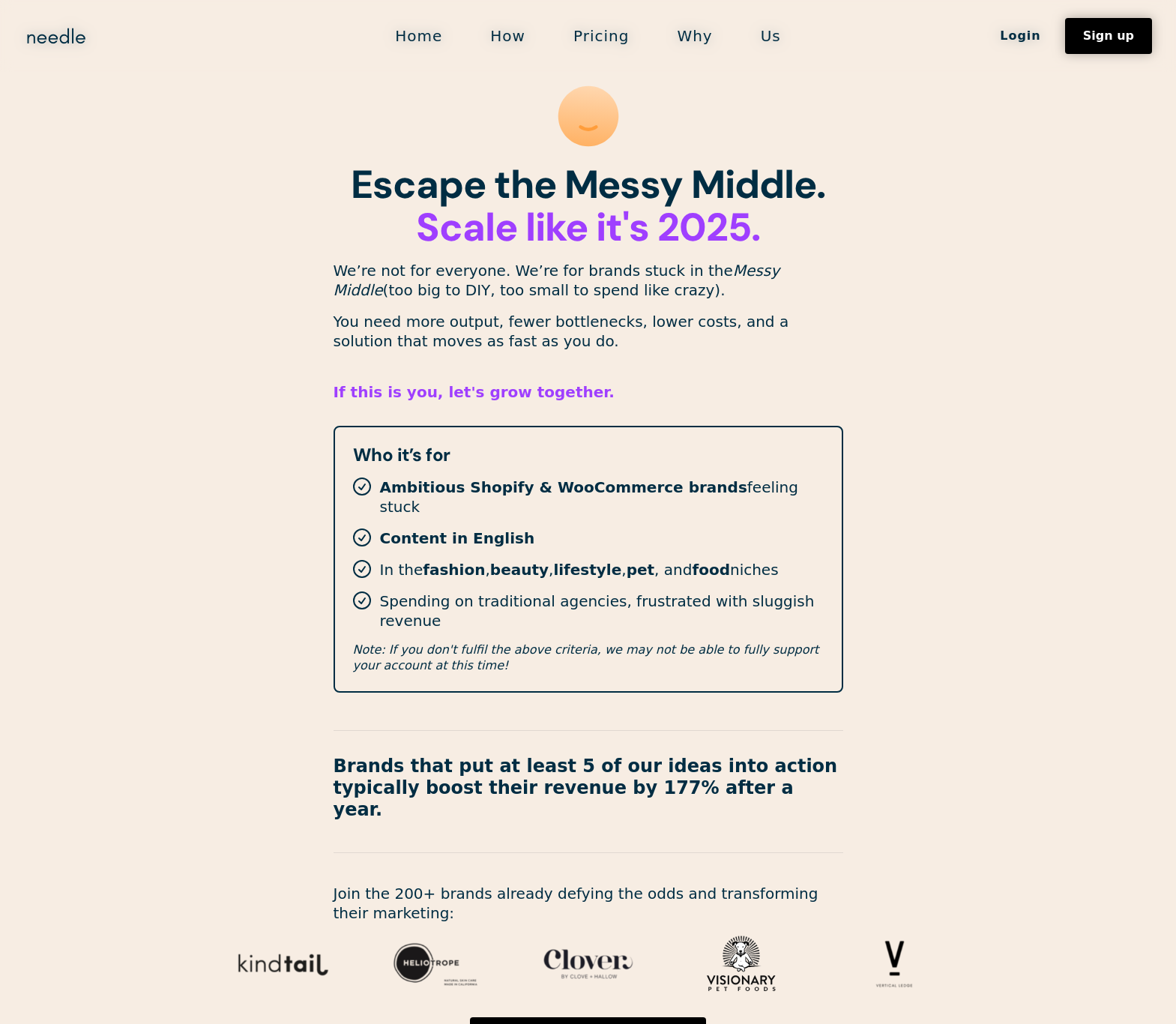
click at [498, 390] on strong "If this is you, let's grow together." at bounding box center [473, 391] width 281 height 18
click at [512, 283] on p "We’re not for everyone. We’re for brands stuck in the Messy Middle (too big to …" at bounding box center [588, 280] width 509 height 39
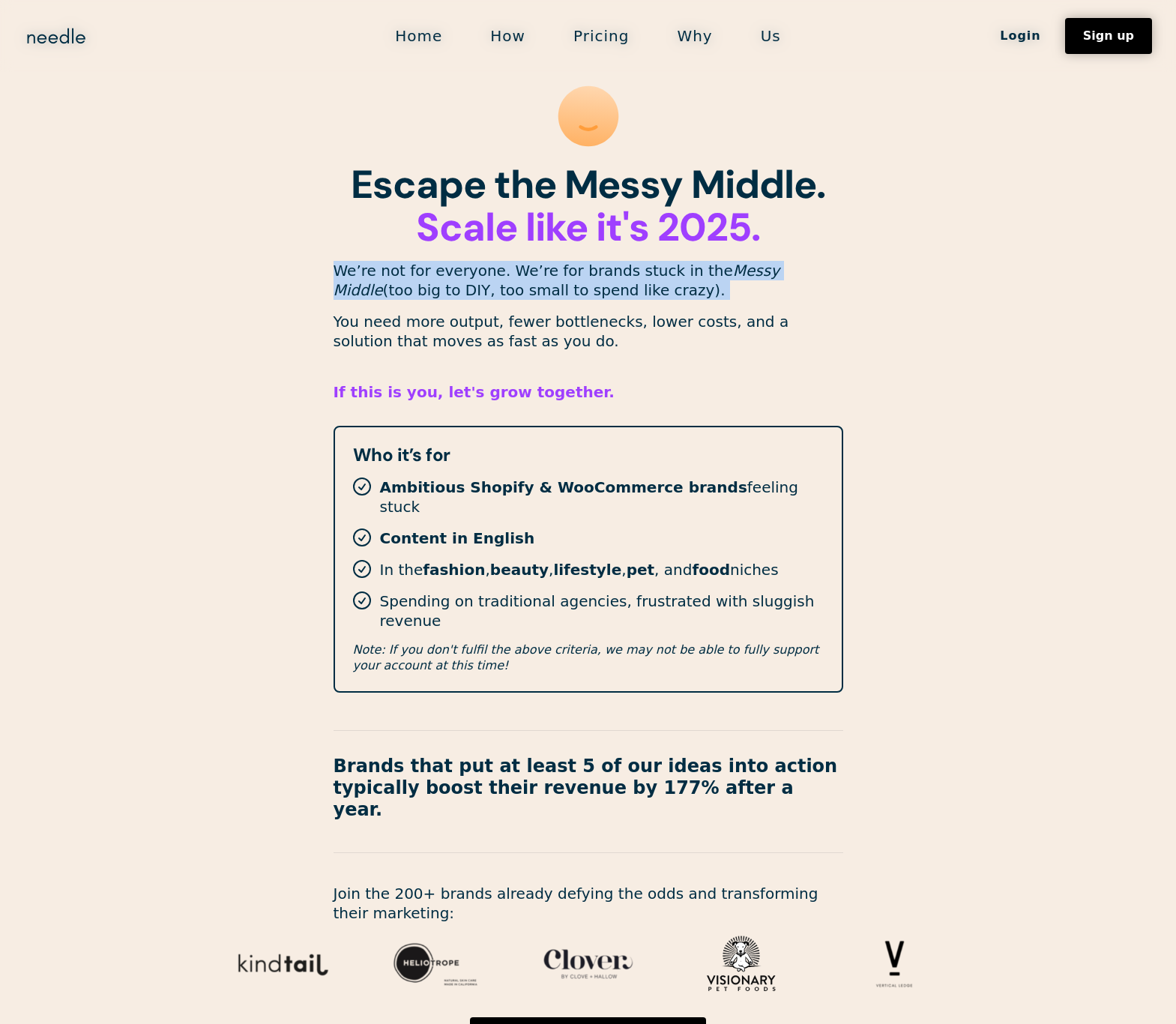
click at [512, 283] on p "We’re not for everyone. We’re for brands stuck in the Messy Middle (too big to …" at bounding box center [588, 280] width 509 height 39
click at [510, 285] on p "We’re not for everyone. We’re for brands stuck in the Messy Middle (too big to …" at bounding box center [588, 280] width 509 height 39
drag, startPoint x: 524, startPoint y: 274, endPoint x: 509, endPoint y: 282, distance: 17.0
click at [509, 282] on p "We’re not for everyone. We’re for brands stuck in the Messy Middle (too big to …" at bounding box center [588, 280] width 509 height 39
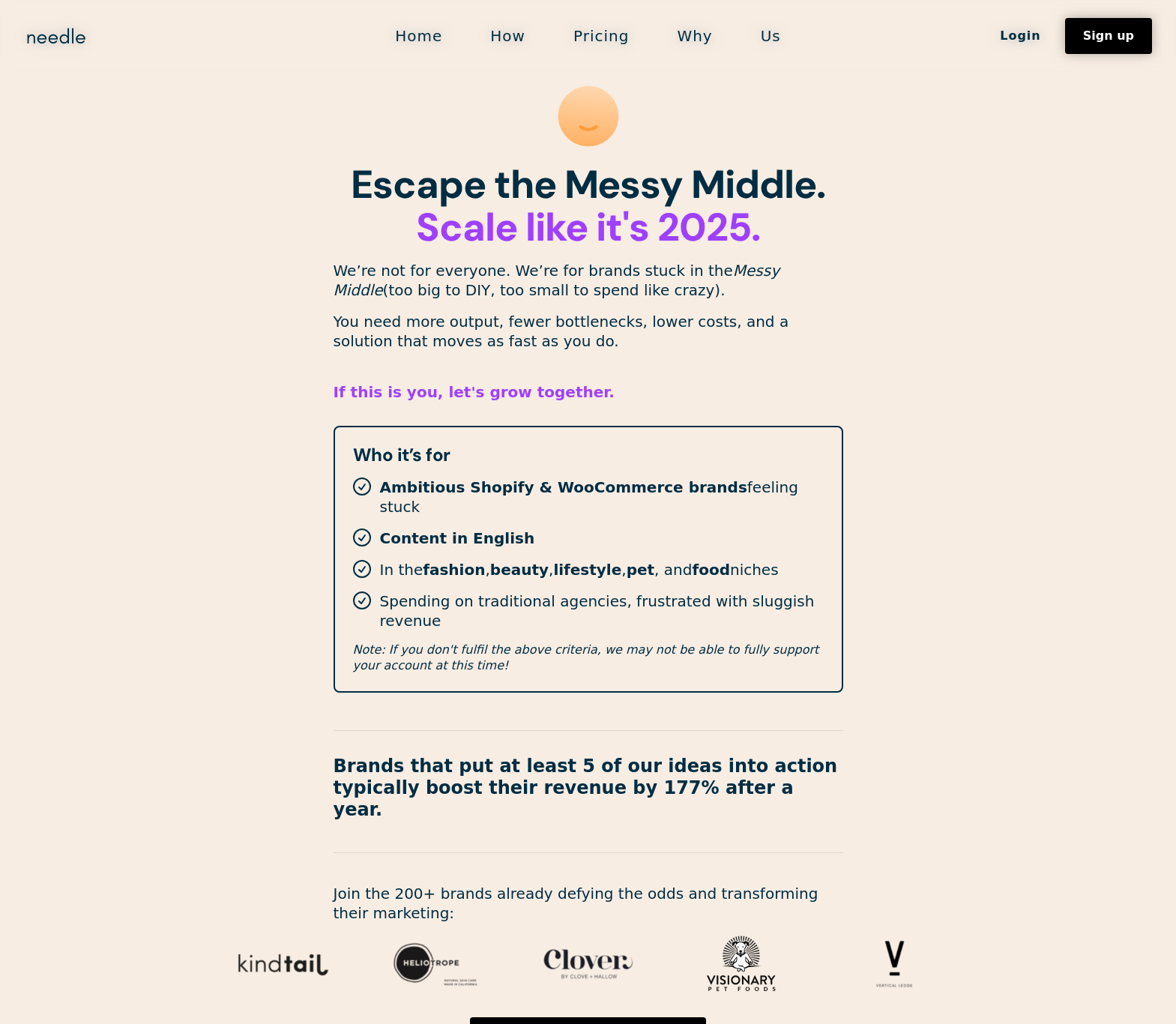
click at [511, 284] on p "We’re not for everyone. We’re for brands stuck in the Messy Middle (too big to …" at bounding box center [588, 280] width 509 height 39
drag, startPoint x: 502, startPoint y: 274, endPoint x: 546, endPoint y: 291, distance: 47.2
click at [546, 291] on p "We’re not for everyone. We’re for brands stuck in the Messy Middle (too big to …" at bounding box center [588, 280] width 509 height 39
click at [719, 333] on p "You need more output, fewer bottlenecks, lower costs, and a solution that moves…" at bounding box center [588, 331] width 509 height 39
click at [198, 397] on section "Escape the Messy Middle. ‍ Scale like it's 2025. We’re not for everyone. We’re …" at bounding box center [588, 603] width 1176 height 1205
